Goal: Task Accomplishment & Management: Complete application form

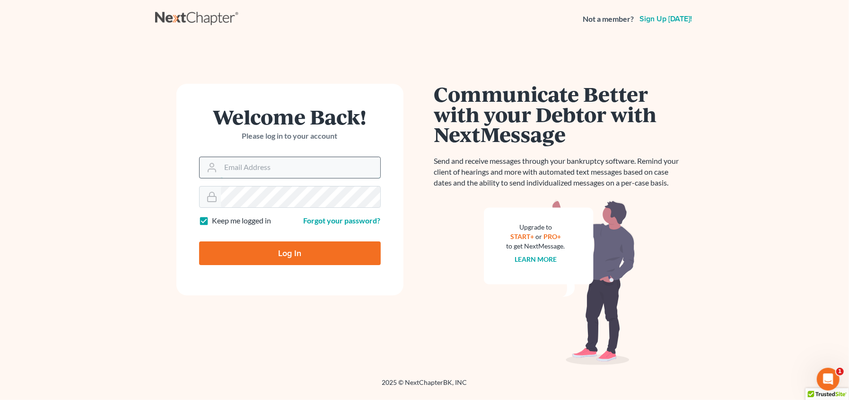
click at [294, 173] on input "Email Address" at bounding box center [300, 167] width 159 height 21
type input "[EMAIL_ADDRESS][DOMAIN_NAME]"
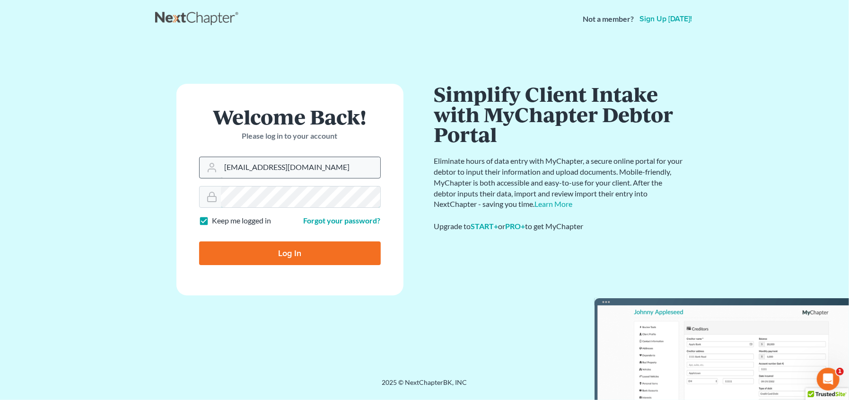
click at [199, 241] on input "Log In" at bounding box center [290, 253] width 182 height 24
type input "Thinking..."
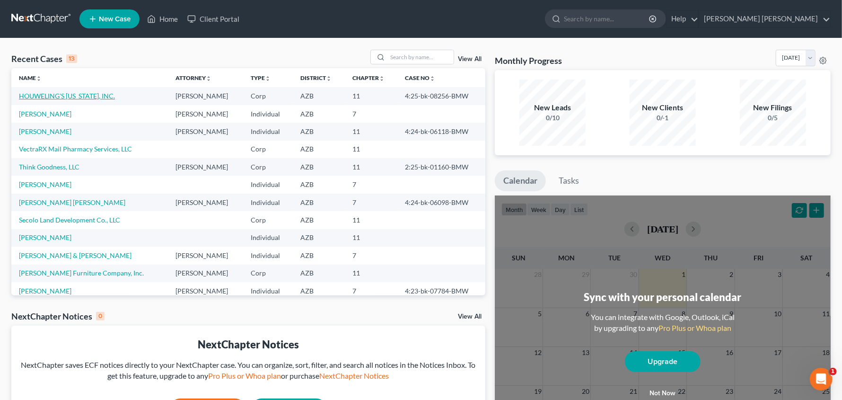
click at [84, 95] on link "HOUWELING'S ARIZONA, INC." at bounding box center [67, 96] width 96 height 8
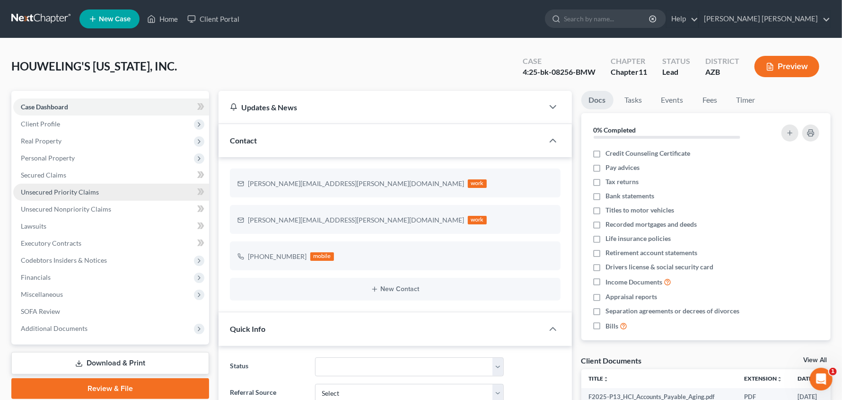
click at [71, 194] on span "Unsecured Priority Claims" at bounding box center [60, 192] width 78 height 8
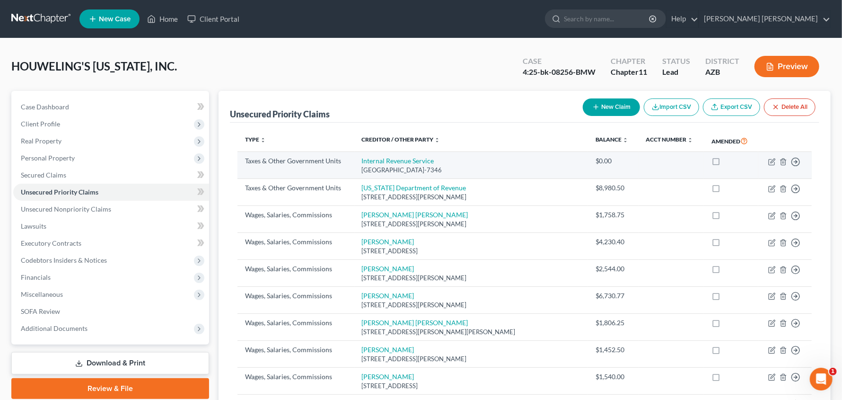
click at [725, 163] on label at bounding box center [725, 163] width 0 height 0
click at [729, 159] on input "checkbox" at bounding box center [732, 159] width 6 height 6
checkbox input "true"
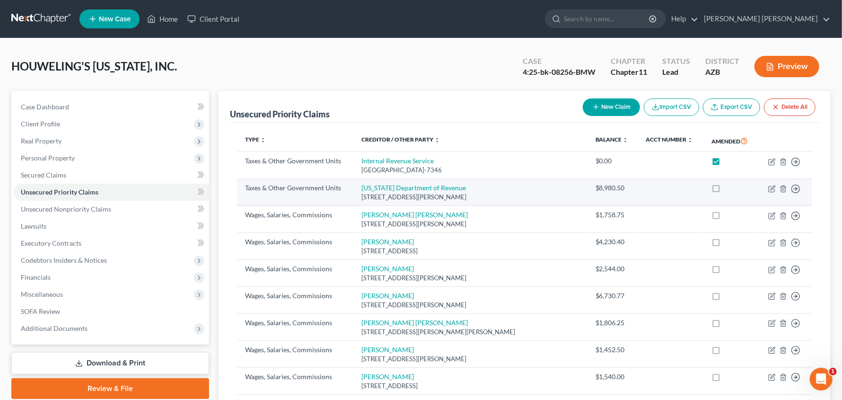
click at [725, 190] on label at bounding box center [725, 190] width 0 height 0
click at [729, 189] on input "checkbox" at bounding box center [732, 186] width 6 height 6
click at [725, 190] on label at bounding box center [725, 190] width 0 height 0
click at [729, 187] on input "checkbox" at bounding box center [732, 186] width 6 height 6
checkbox input "false"
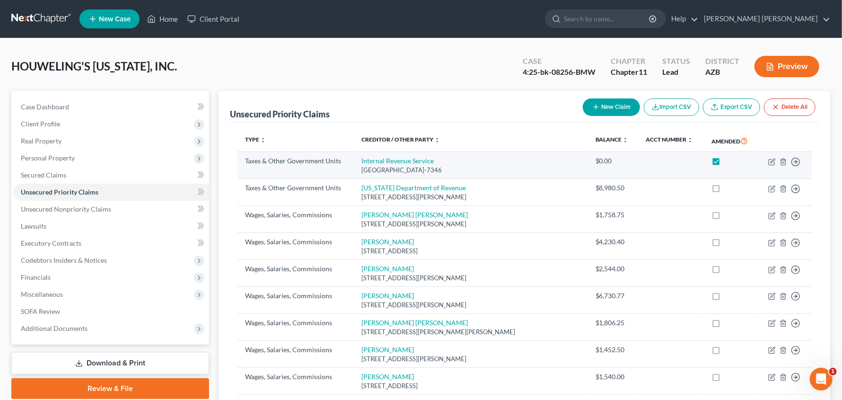
click at [725, 163] on label at bounding box center [725, 163] width 0 height 0
click at [729, 162] on input "checkbox" at bounding box center [732, 159] width 6 height 6
checkbox input "false"
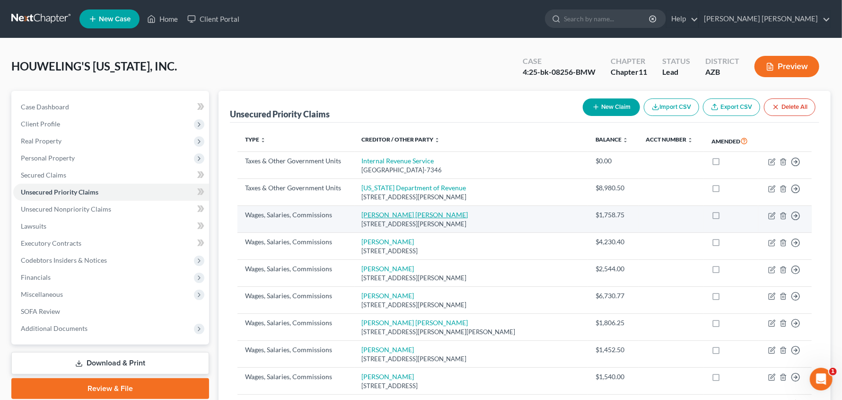
click at [405, 218] on link "Anna Karen Aguilar" at bounding box center [415, 215] width 106 height 8
select select "3"
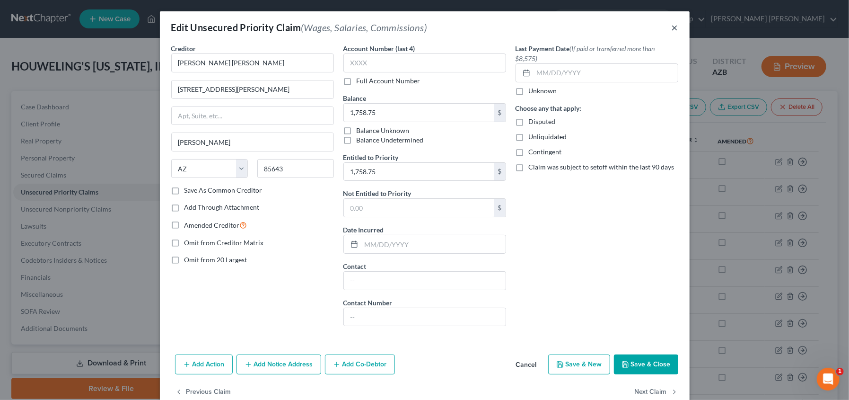
click at [673, 29] on button "×" at bounding box center [675, 27] width 7 height 11
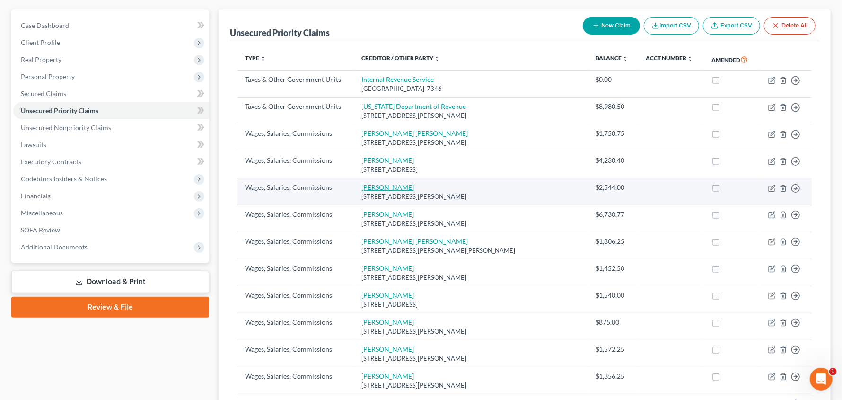
scroll to position [59, 0]
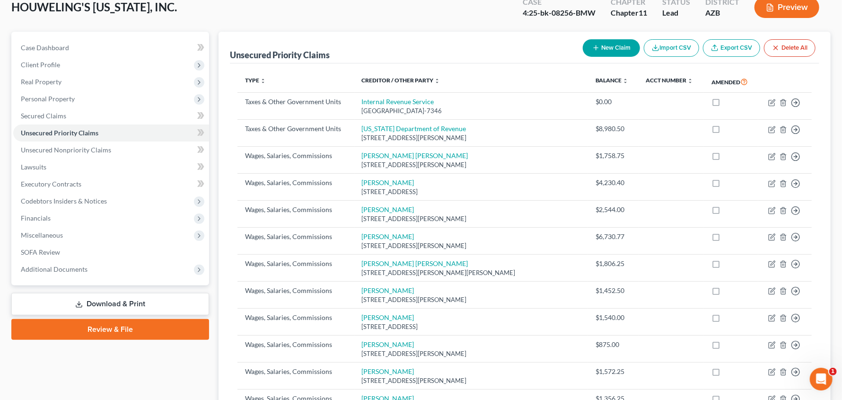
click at [619, 46] on button "New Claim" at bounding box center [611, 48] width 57 height 18
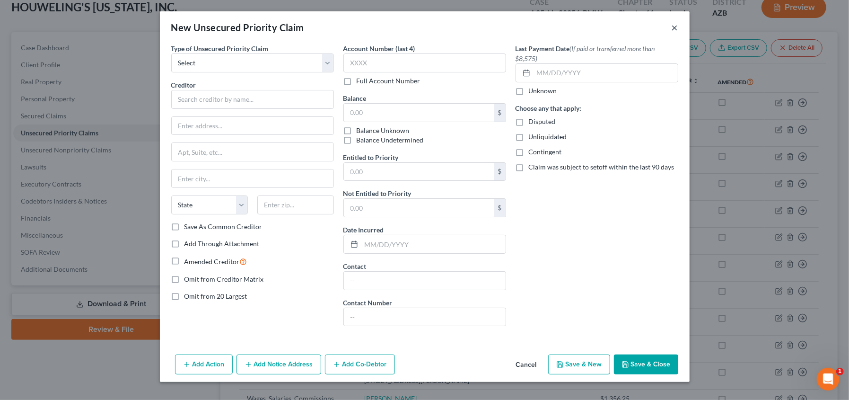
click at [673, 27] on button "×" at bounding box center [675, 27] width 7 height 11
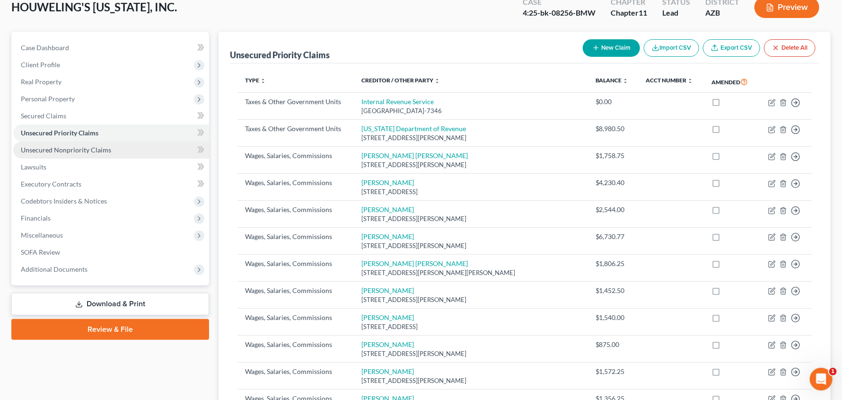
click at [79, 144] on link "Unsecured Nonpriority Claims" at bounding box center [111, 150] width 196 height 17
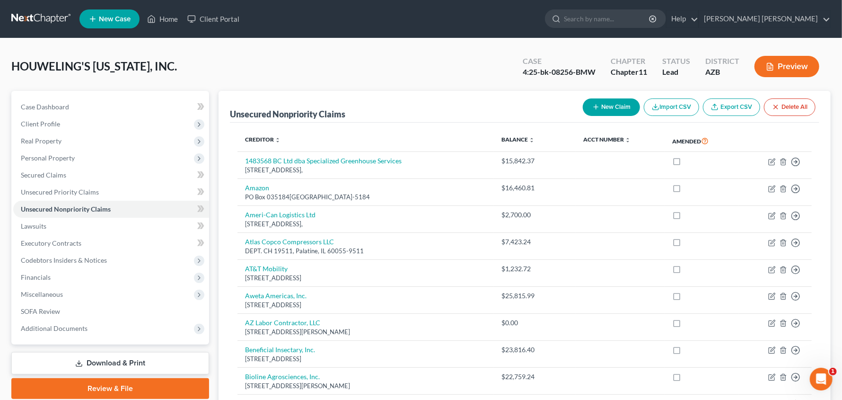
click at [615, 108] on button "New Claim" at bounding box center [611, 107] width 57 height 18
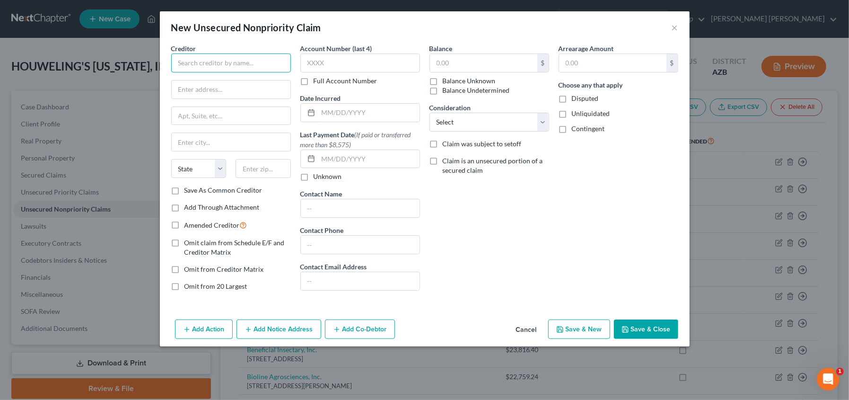
click at [221, 60] on input "text" at bounding box center [231, 62] width 120 height 19
type input "Allied Benefits Systems"
type input "200 W. Adams Street, Suite 500"
type input "Chicago"
select select "14"
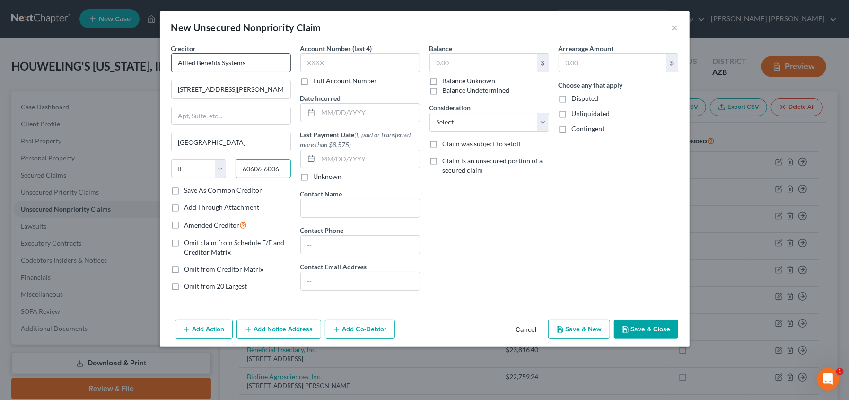
type input "60606-6006"
click at [572, 113] on label "Unliquidated" at bounding box center [591, 113] width 38 height 9
click at [576, 113] on input "Unliquidated" at bounding box center [579, 112] width 6 height 6
checkbox input "true"
drag, startPoint x: 631, startPoint y: 331, endPoint x: 554, endPoint y: 259, distance: 105.5
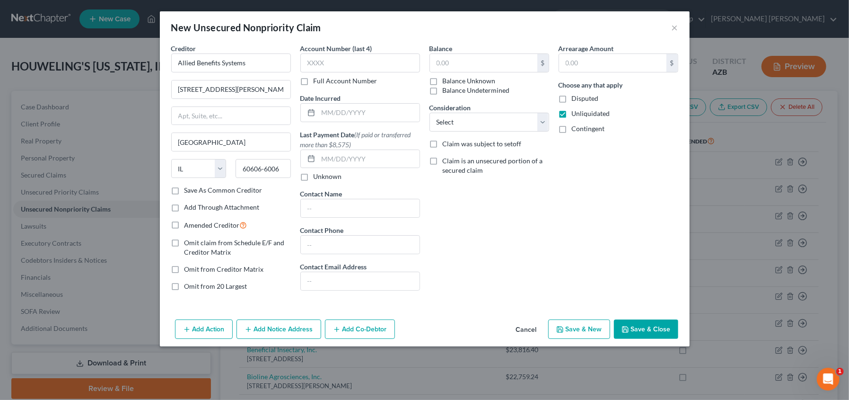
click at [554, 259] on div "New Unsecured Nonpriority Claim × Creditor * Allied Benefits Systems 200 W. Ada…" at bounding box center [425, 178] width 530 height 335
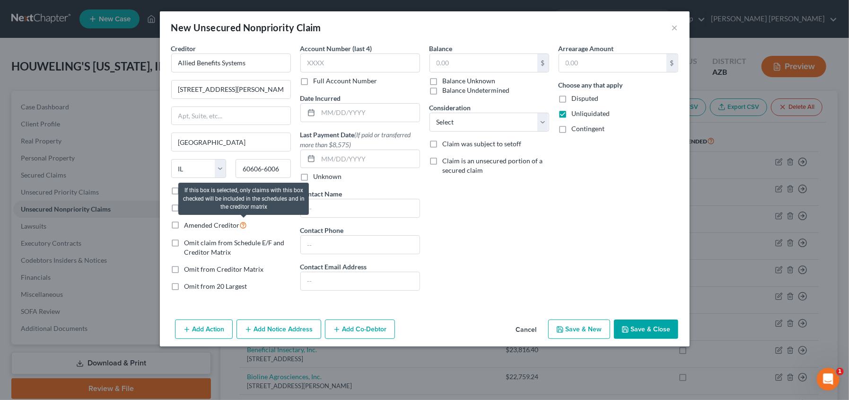
click at [243, 224] on icon at bounding box center [244, 224] width 8 height 9
click at [195, 224] on input "Amended Creditor" at bounding box center [191, 223] width 6 height 6
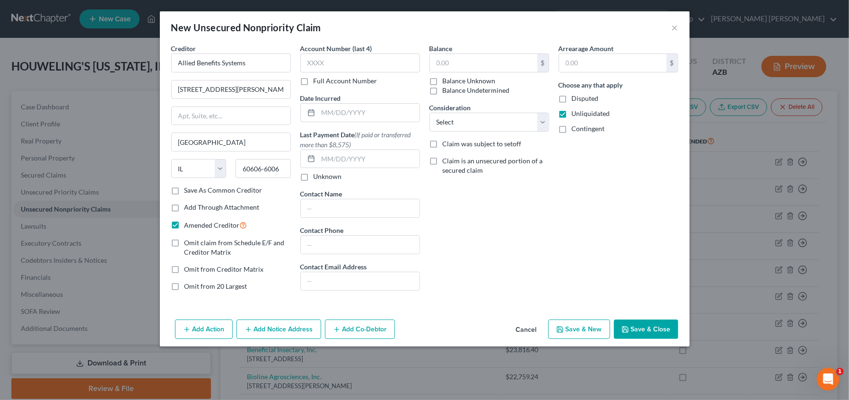
click at [185, 222] on label "Amended Creditor" at bounding box center [216, 225] width 63 height 11
click at [188, 222] on input "Amended Creditor" at bounding box center [191, 223] width 6 height 6
checkbox input "false"
click at [628, 327] on icon "button" at bounding box center [626, 330] width 8 height 8
type input "0.00"
